Goal: Task Accomplishment & Management: Manage account settings

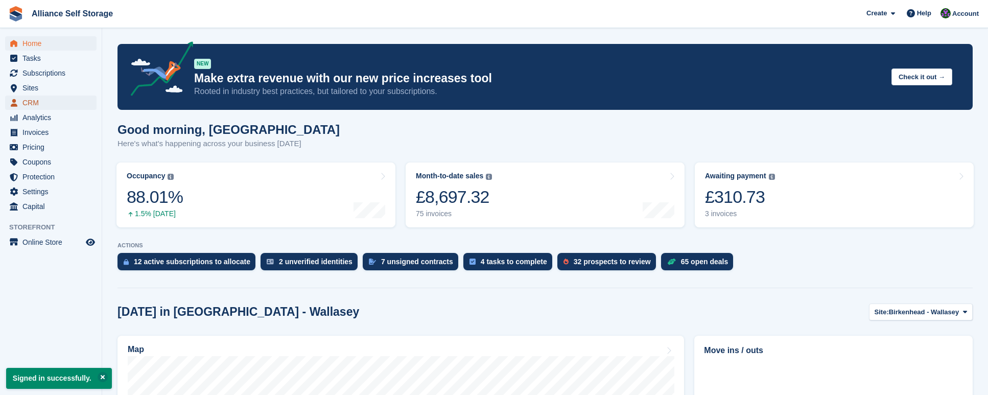
click at [43, 104] on span "CRM" at bounding box center [52, 103] width 61 height 14
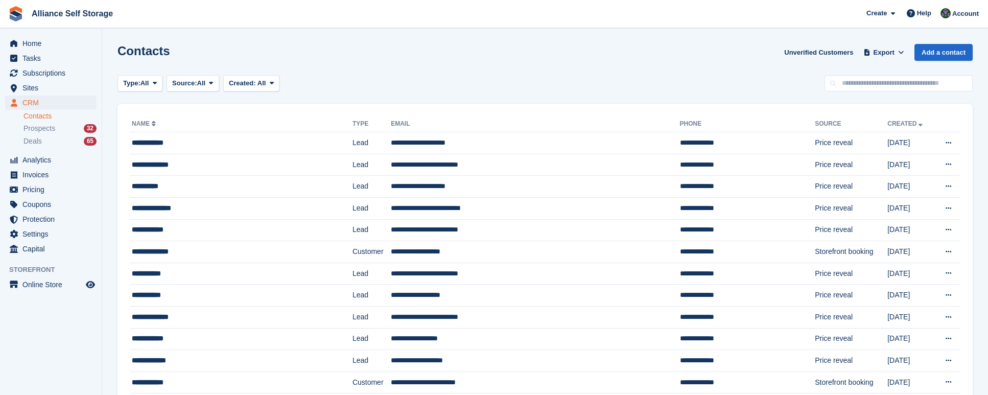
click at [579, 77] on div "Type: All All Lead Customer Source: All All Storefront Backoffice Pre-Opening i…" at bounding box center [545, 83] width 855 height 17
click at [44, 86] on span "Sites" at bounding box center [52, 88] width 61 height 14
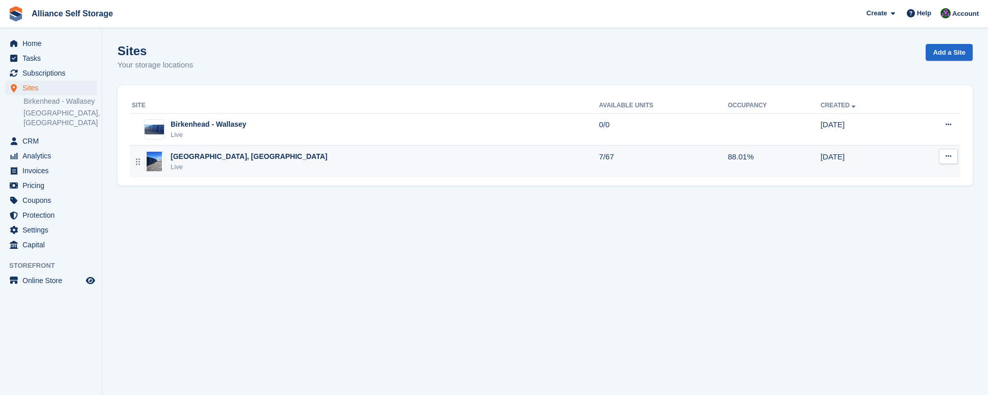
click at [376, 150] on td "Tarren Way South, Moreton, Wirral Live" at bounding box center [365, 162] width 470 height 32
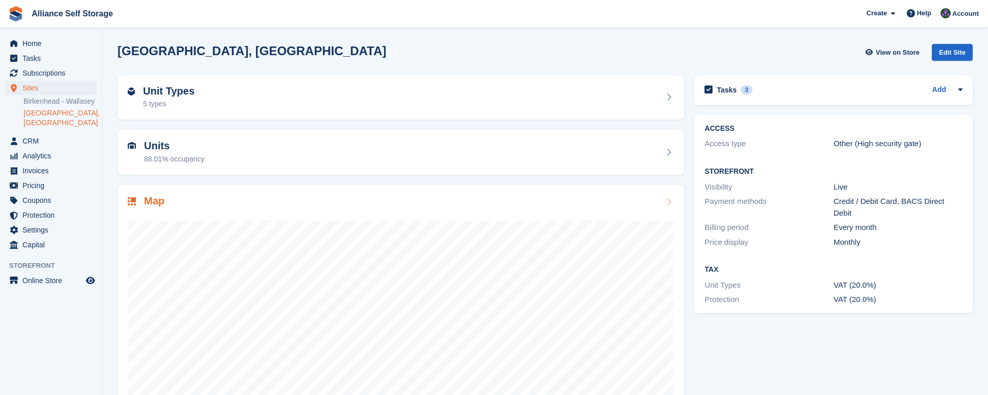
click at [360, 212] on div at bounding box center [401, 310] width 546 height 204
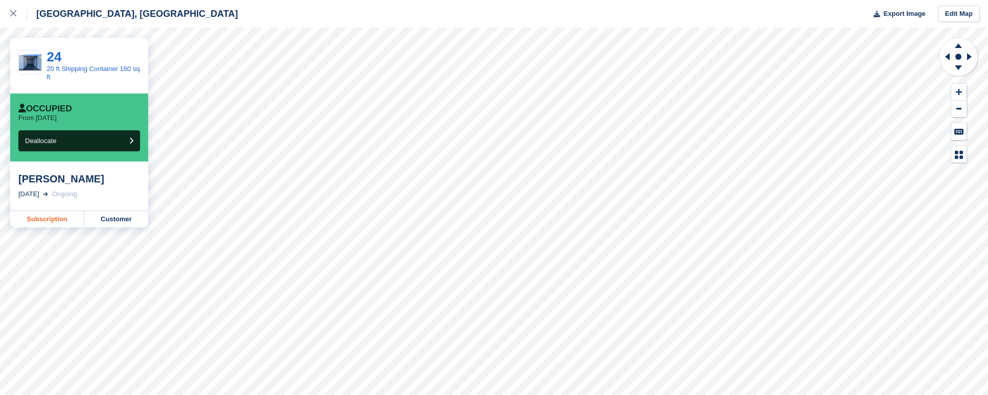
click at [46, 221] on link "Subscription" at bounding box center [47, 219] width 74 height 16
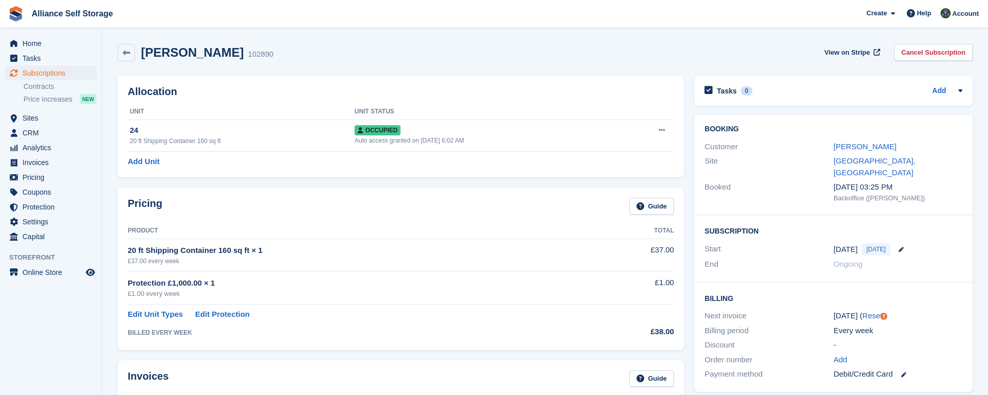
click at [701, 51] on div "Daniel O'Malley 102890 View on Stripe Cancel Subscription" at bounding box center [545, 52] width 855 height 17
click at [686, 65] on div "Daniel O'Malley 102890 View on Stripe Cancel Subscription" at bounding box center [545, 55] width 866 height 32
click at [524, 39] on div "Daniel O'Malley 102890 View on Stripe Cancel Subscription" at bounding box center [545, 55] width 866 height 32
